Goal: Task Accomplishment & Management: Complete application form

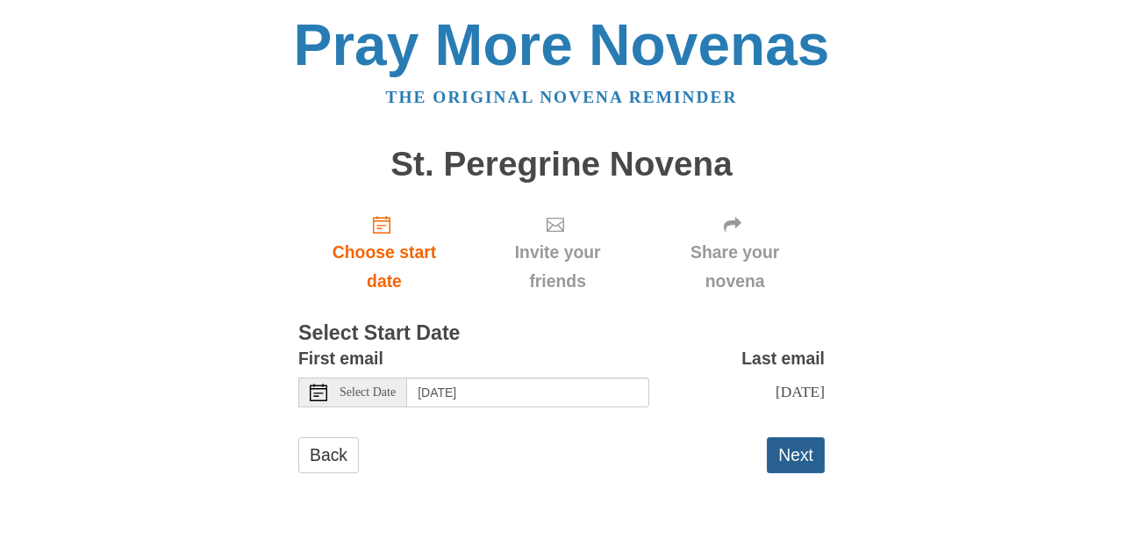
click at [800, 449] on button "Next" at bounding box center [796, 455] width 58 height 36
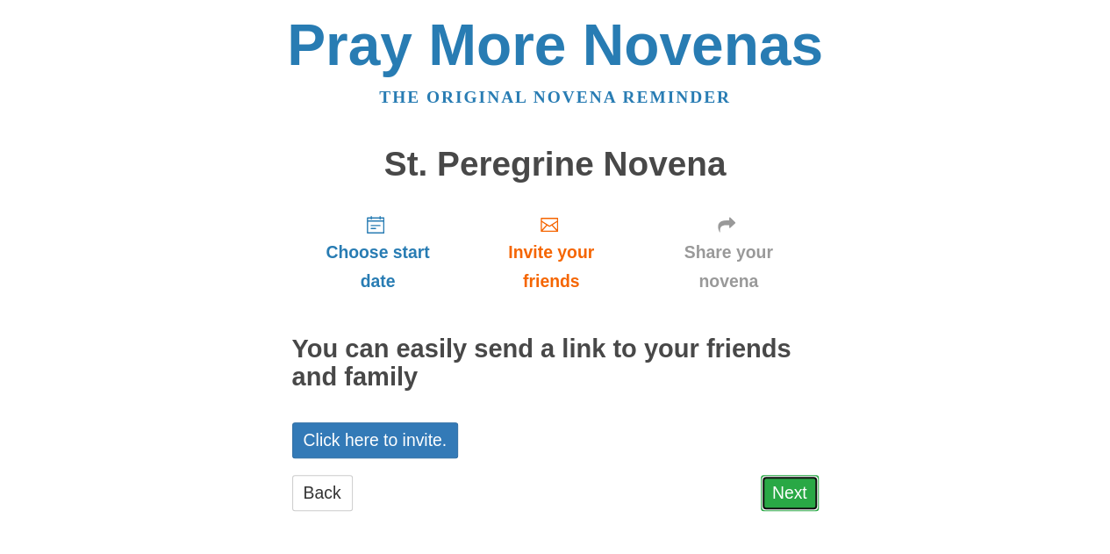
click at [789, 489] on link "Next" at bounding box center [790, 493] width 58 height 36
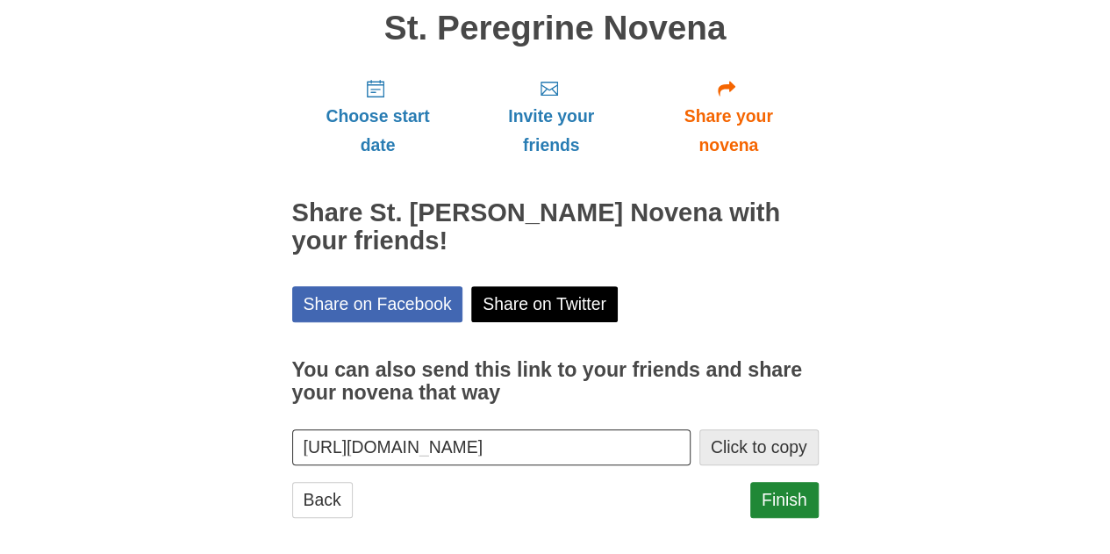
scroll to position [149, 0]
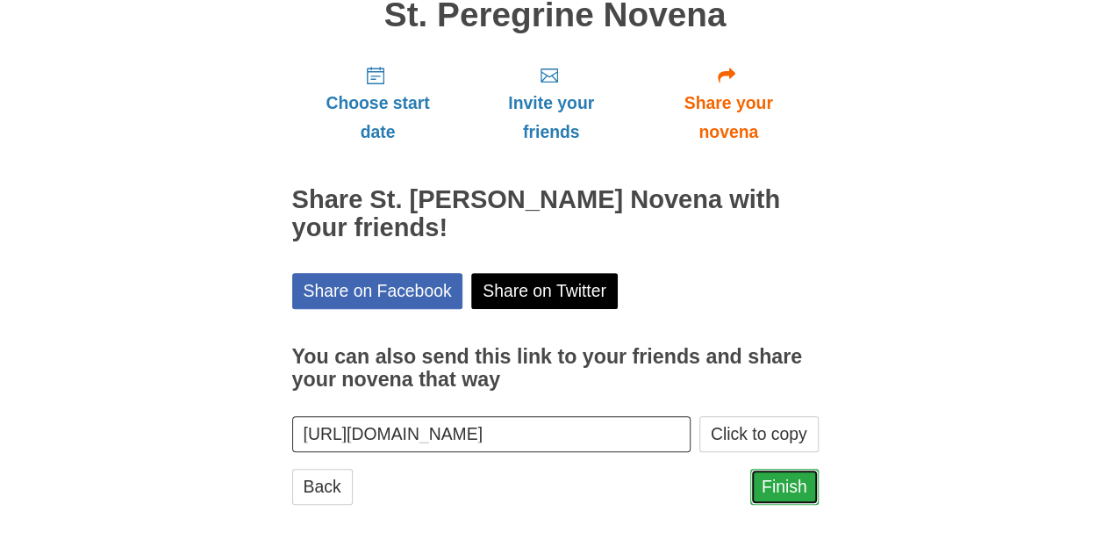
click at [791, 480] on link "Finish" at bounding box center [784, 487] width 68 height 36
